Goal: Task Accomplishment & Management: Manage account settings

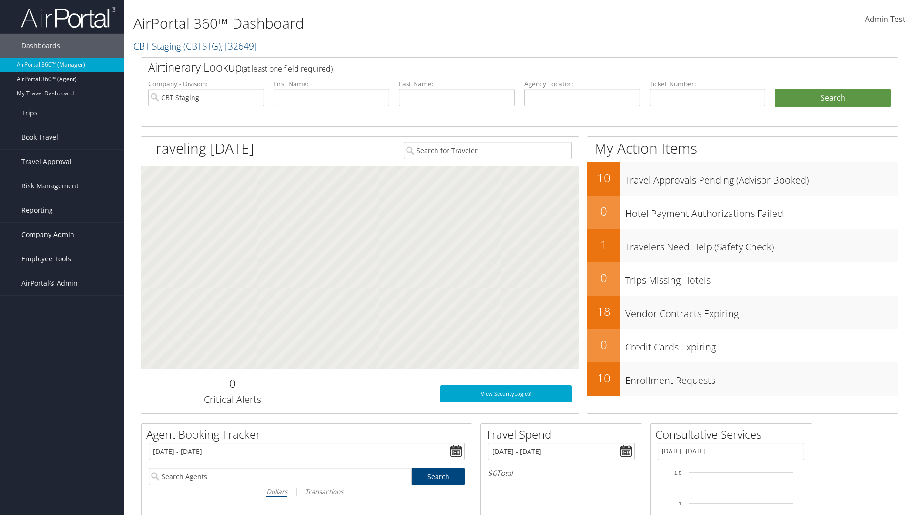
click at [62, 234] on span "Company Admin" at bounding box center [47, 235] width 53 height 24
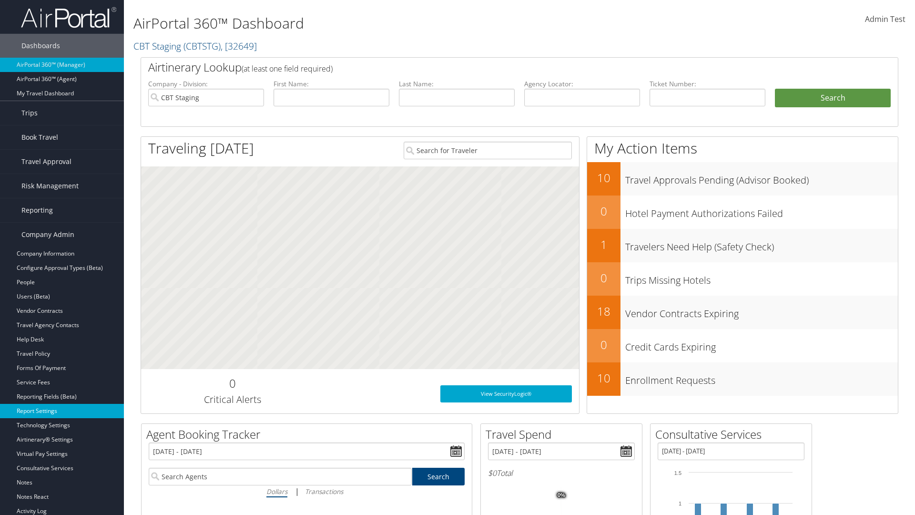
click at [62, 411] on link "Report Settings" at bounding box center [62, 411] width 124 height 14
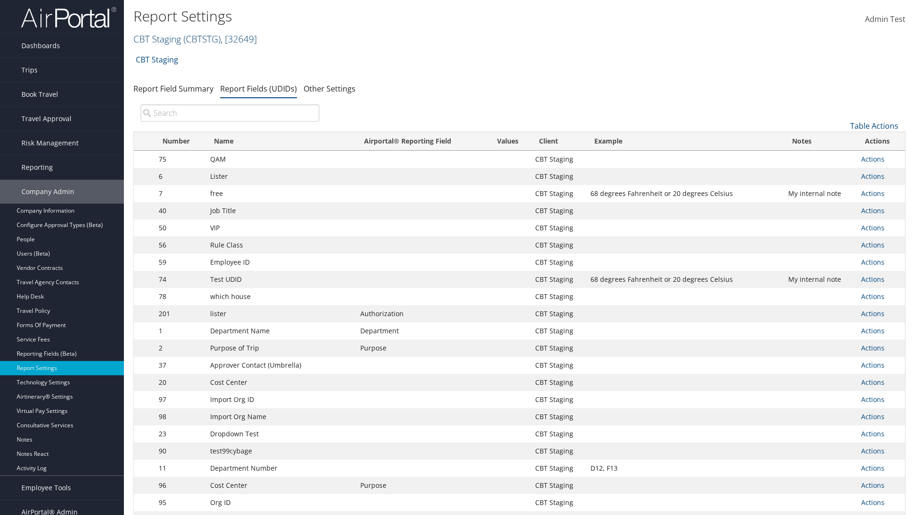
click at [157, 39] on link "CBT Staging ( CBTSTG ) , [ 32649 ]" at bounding box center [194, 38] width 123 height 13
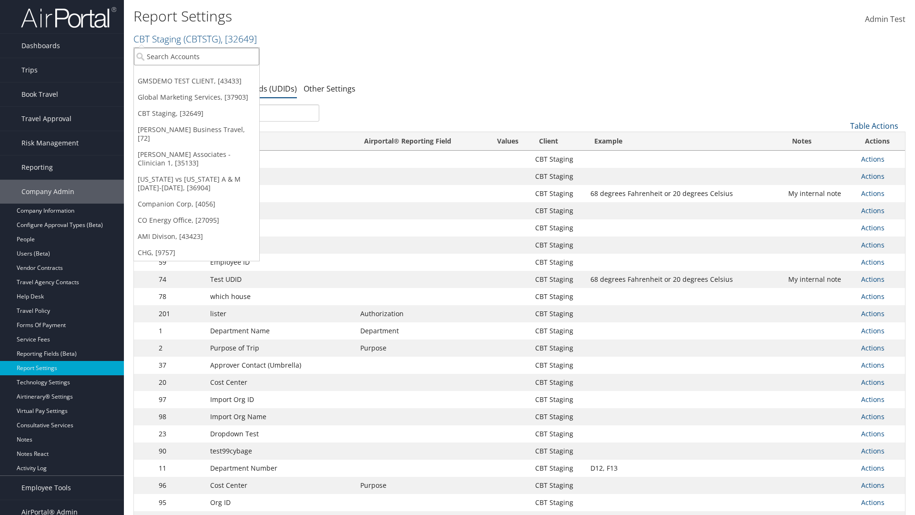
click at [196, 56] on input "search" at bounding box center [196, 57] width 125 height 18
type input "Global Marketing Services"
click at [205, 74] on div "Global Marketing Services (301946), [37903]" at bounding box center [205, 74] width 153 height 9
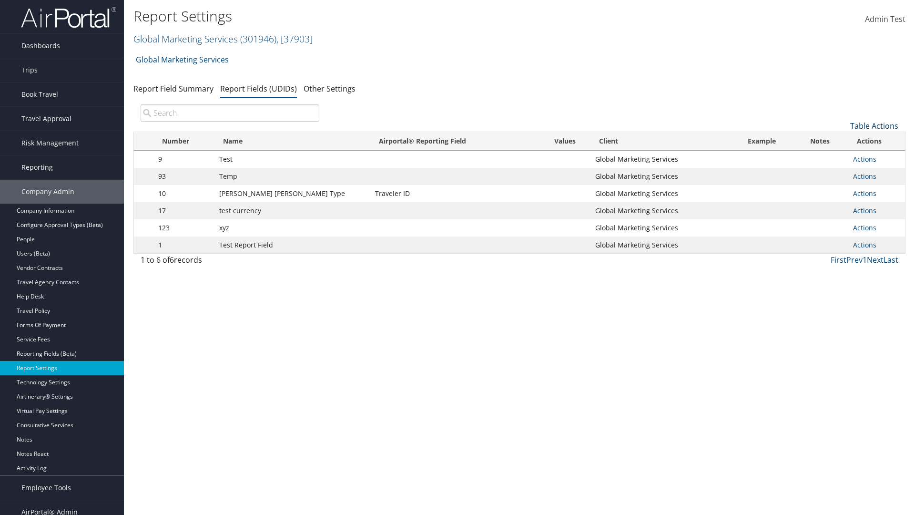
click at [874, 126] on link "Table Actions" at bounding box center [874, 126] width 48 height 10
click at [842, 141] on link "New Record" at bounding box center [842, 140] width 125 height 16
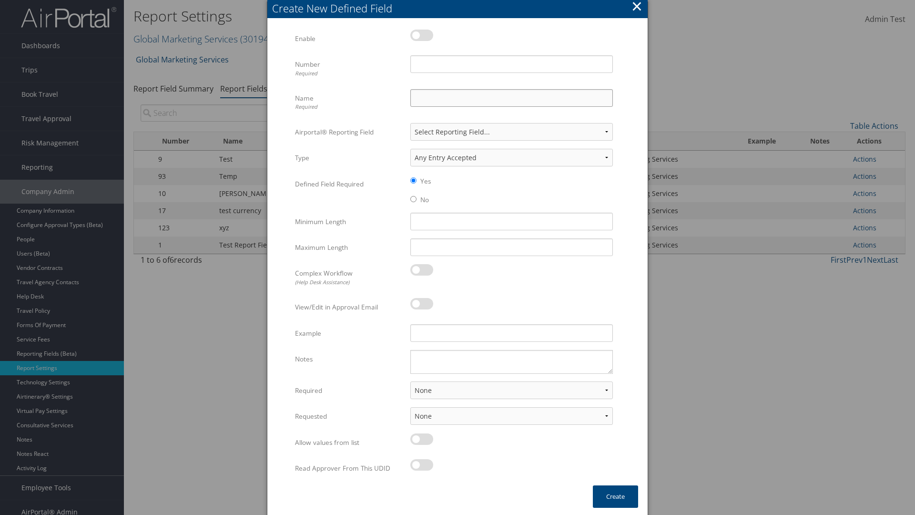
click at [511, 98] on input "Name Required" at bounding box center [511, 98] width 203 height 18
type input "Test Report Dummy"
click at [511, 64] on input "Number Required" at bounding box center [511, 64] width 203 height 18
type input "1"
click at [615, 496] on button "Create" at bounding box center [615, 496] width 45 height 22
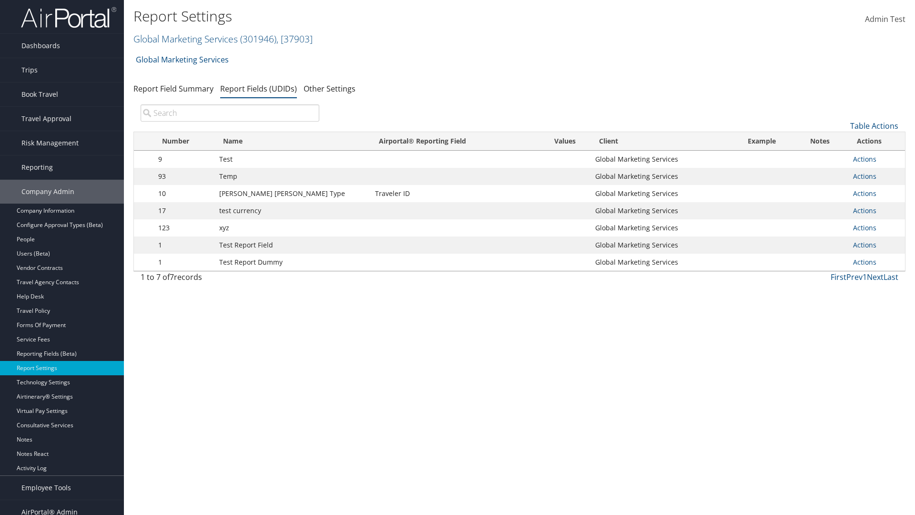
click at [874, 262] on td "Actions Update Report Field Values Upload Report Field Values Edit Delete" at bounding box center [876, 262] width 57 height 17
